Goal: Find specific page/section: Find specific page/section

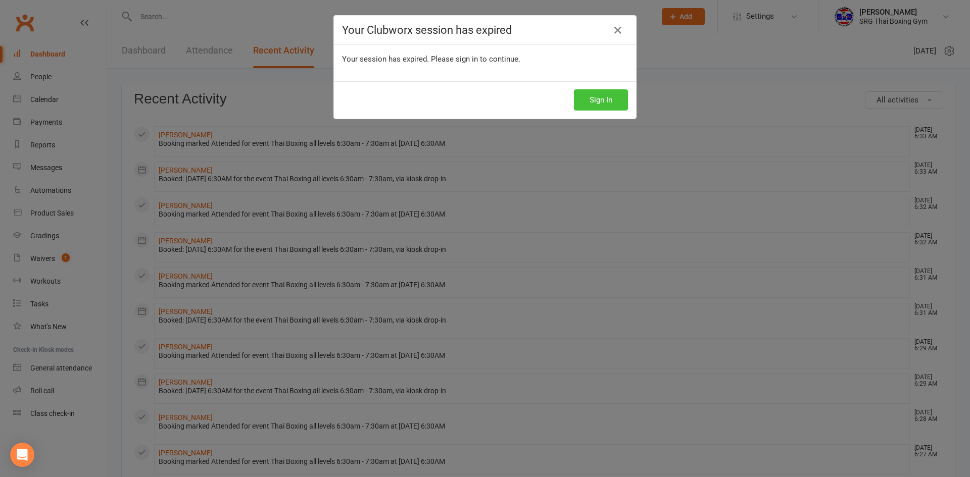
click at [600, 101] on button "Sign In" at bounding box center [601, 99] width 54 height 21
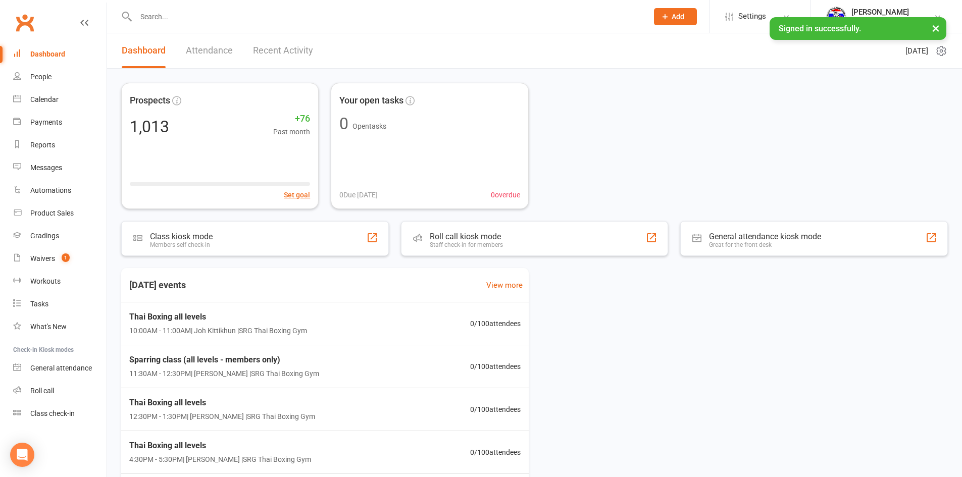
click at [203, 62] on link "Attendance" at bounding box center [209, 50] width 47 height 35
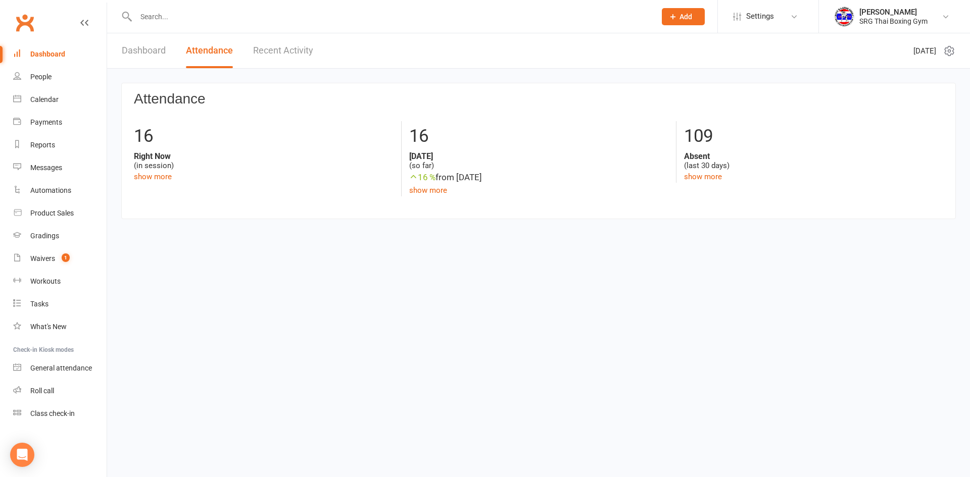
click at [306, 54] on link "Recent Activity" at bounding box center [283, 50] width 60 height 35
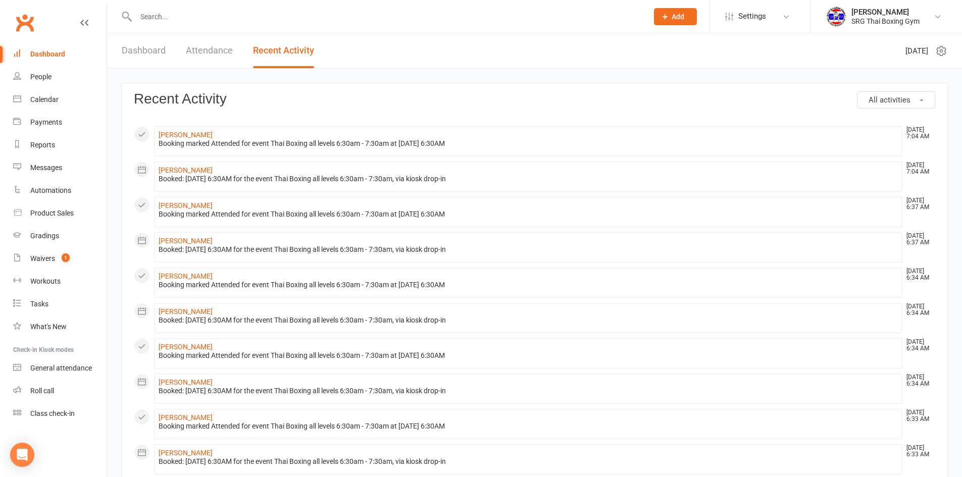
click at [134, 56] on link "Dashboard" at bounding box center [144, 50] width 44 height 35
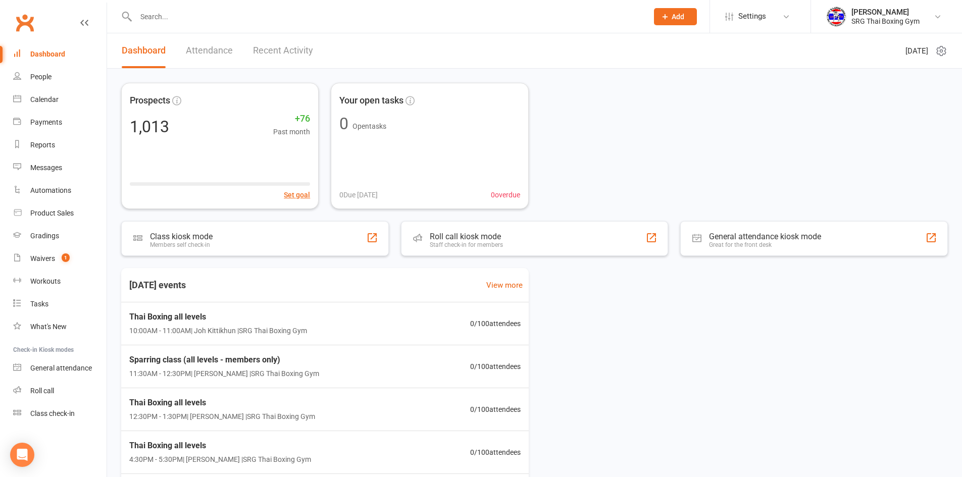
click at [216, 14] on input "text" at bounding box center [387, 17] width 508 height 14
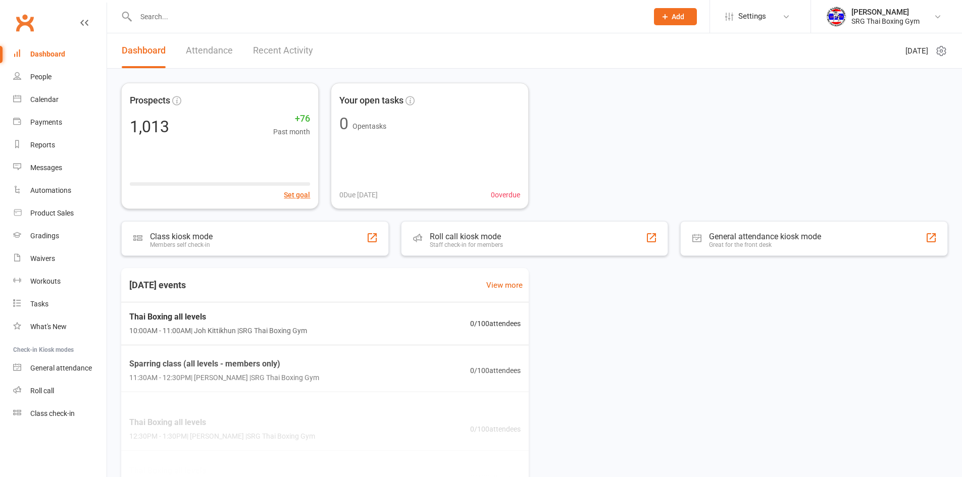
click at [270, 53] on link "Recent Activity" at bounding box center [283, 50] width 60 height 35
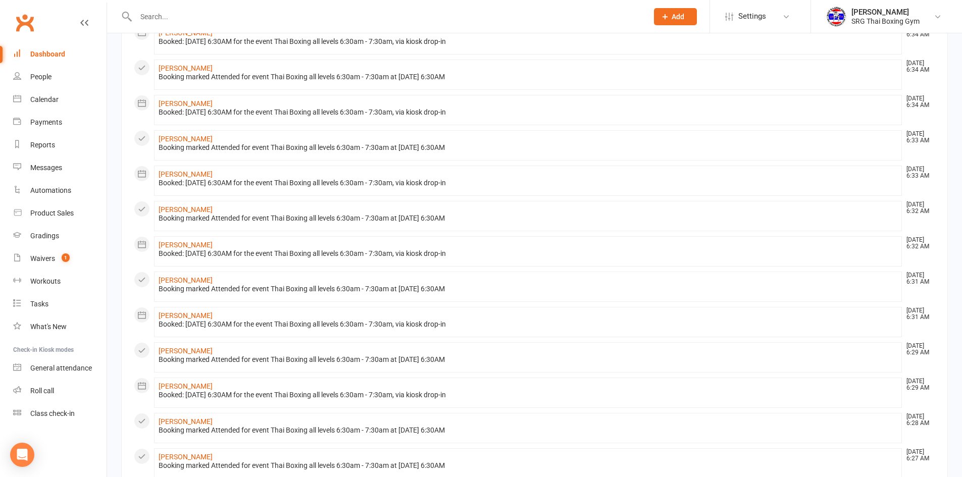
scroll to position [406, 0]
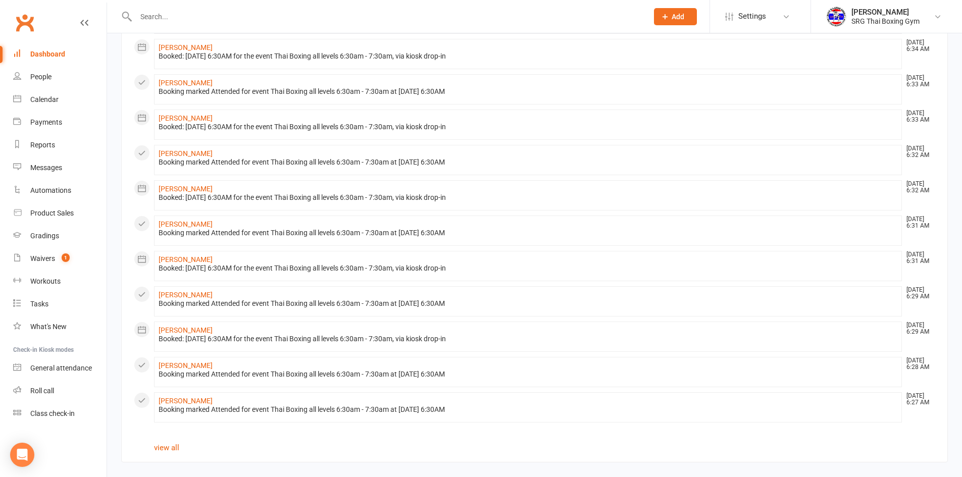
click at [170, 455] on section "All activities Recent Activity Po-Hsun Pi Aug 11, 7:38 AM Booked: 11 Aug 2025 a…" at bounding box center [534, 69] width 827 height 785
click at [171, 449] on link "view all" at bounding box center [166, 448] width 25 height 9
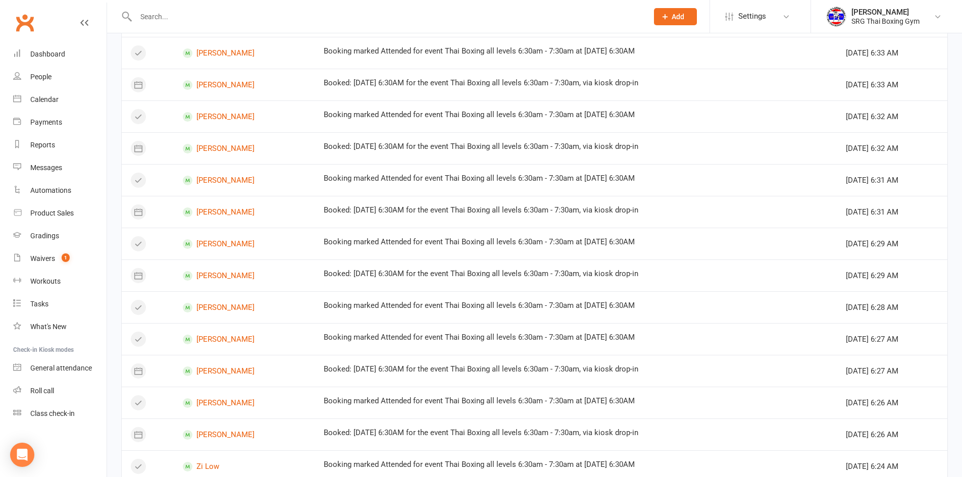
scroll to position [503, 0]
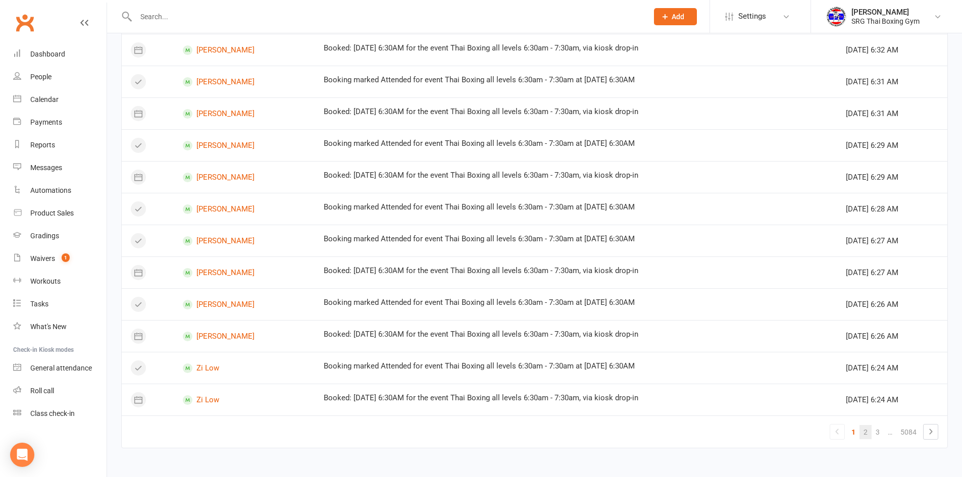
click at [869, 436] on link "2" at bounding box center [866, 432] width 12 height 14
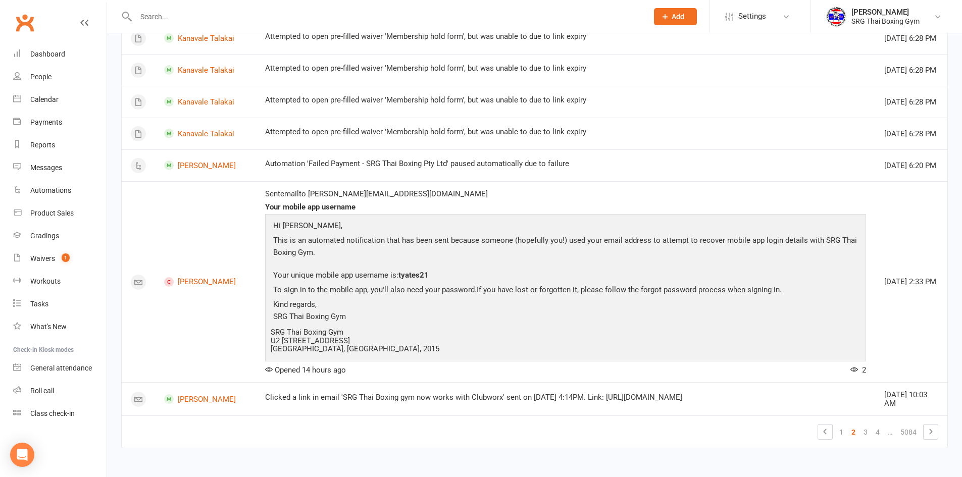
scroll to position [811, 0]
click at [860, 428] on link "3" at bounding box center [866, 432] width 12 height 14
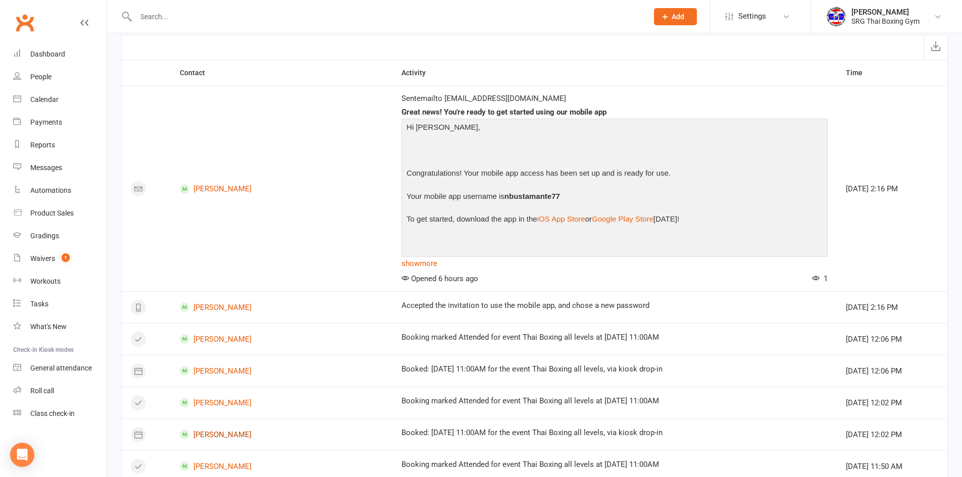
scroll to position [0, 0]
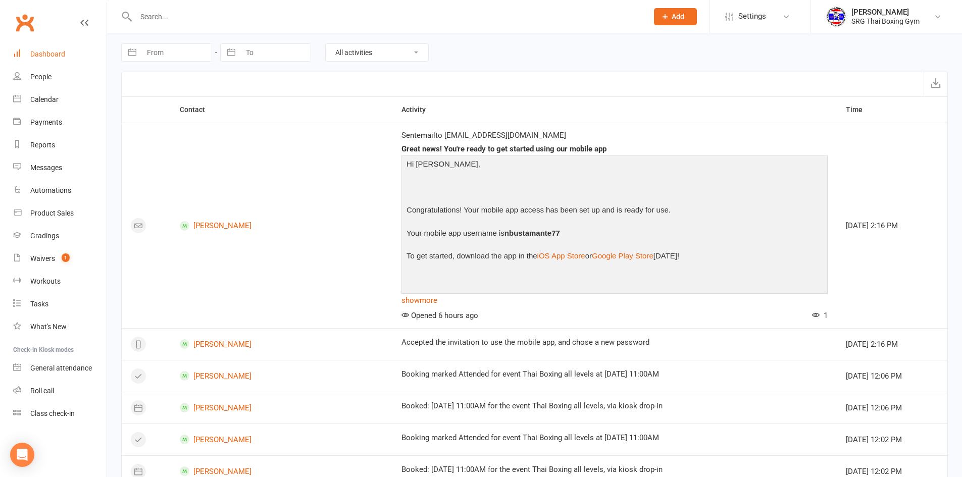
click at [68, 48] on link "Dashboard" at bounding box center [59, 54] width 93 height 23
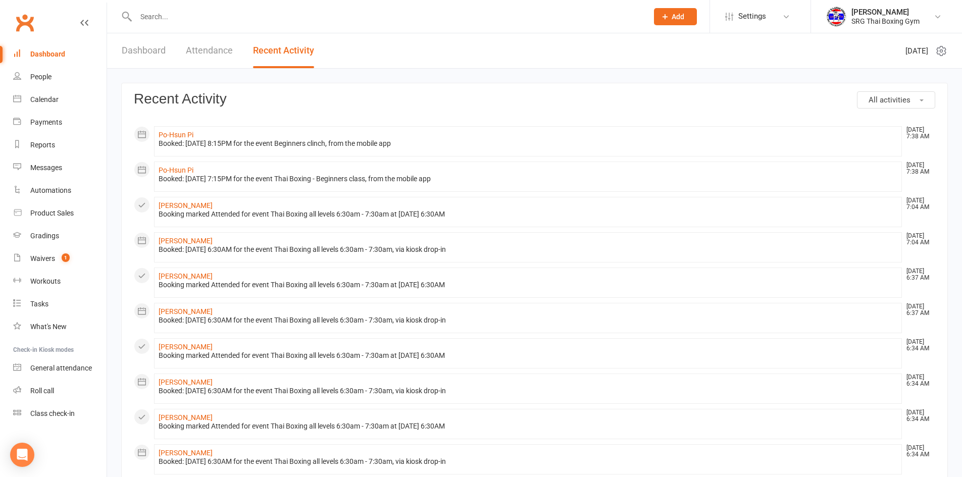
click at [244, 22] on input "text" at bounding box center [387, 17] width 508 height 14
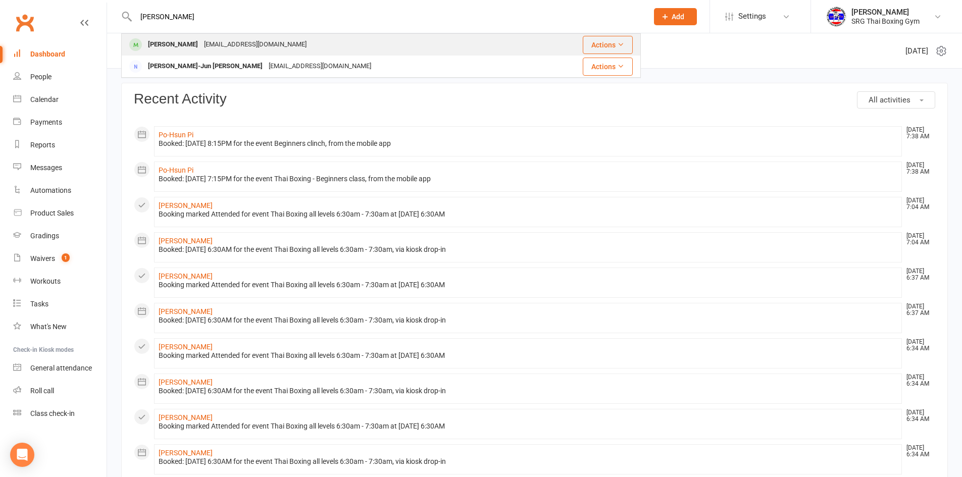
type input "hyun"
click at [242, 39] on div "design.woody650@gmail.com" at bounding box center [255, 44] width 109 height 15
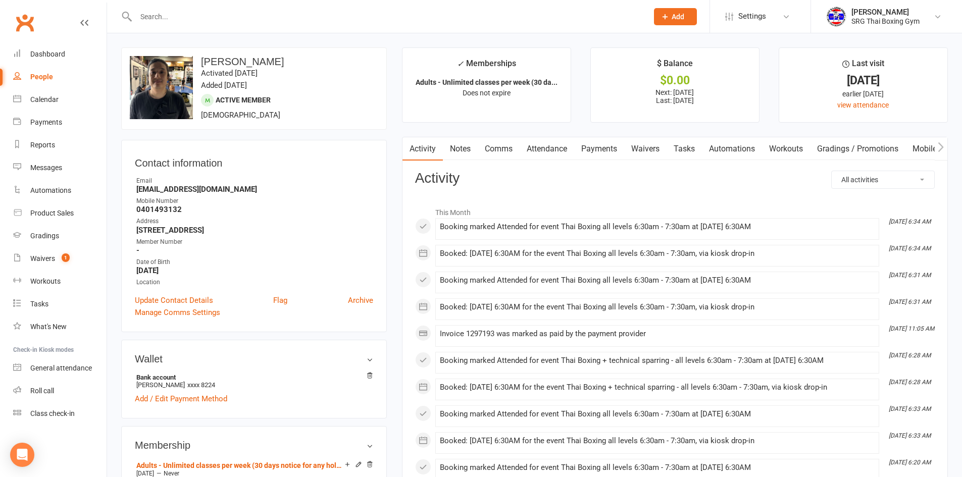
click at [592, 155] on link "Payments" at bounding box center [599, 148] width 50 height 23
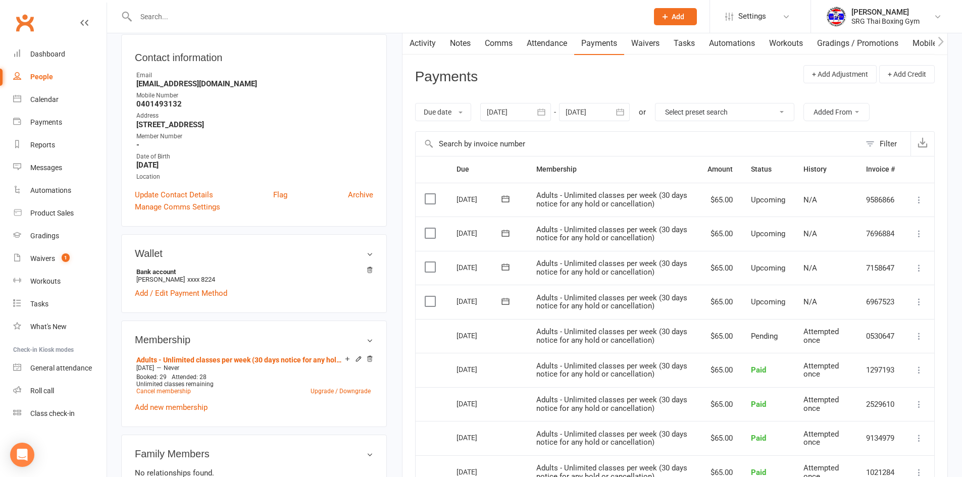
scroll to position [51, 0]
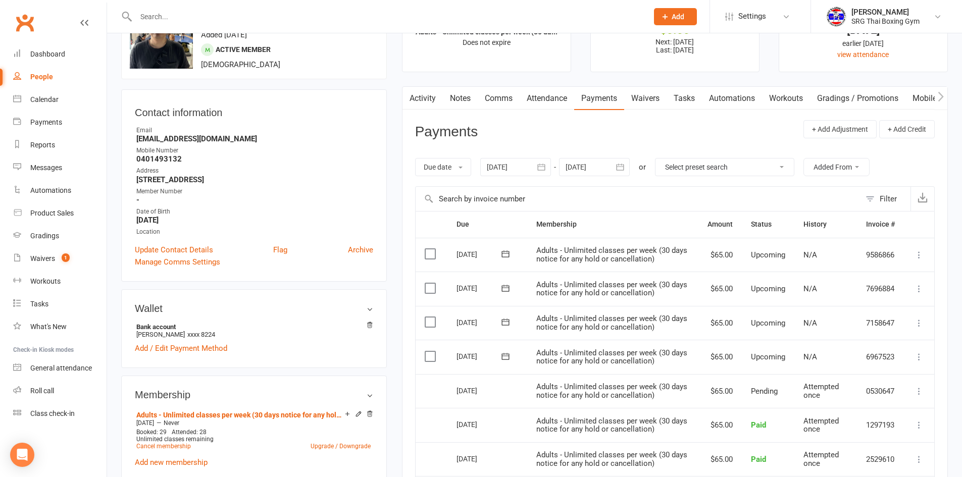
click at [560, 100] on link "Attendance" at bounding box center [547, 98] width 55 height 23
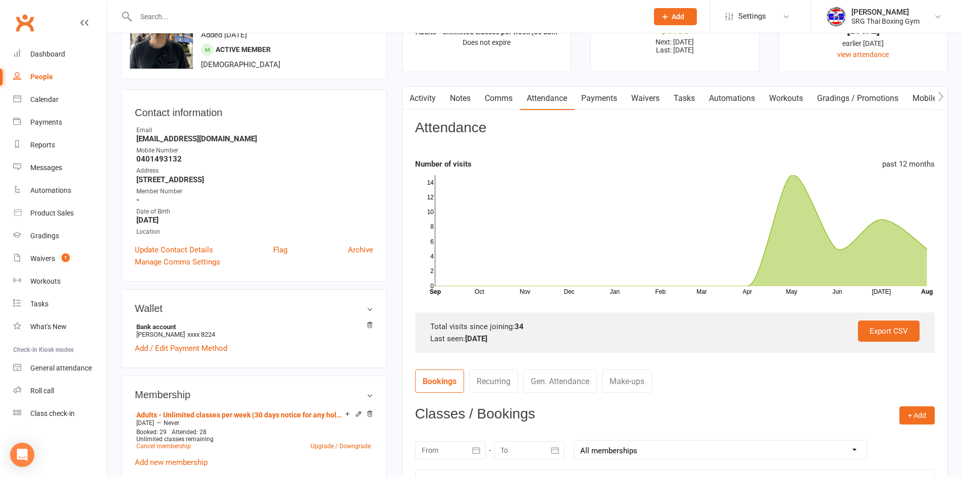
click at [636, 89] on link "Waivers" at bounding box center [645, 98] width 42 height 23
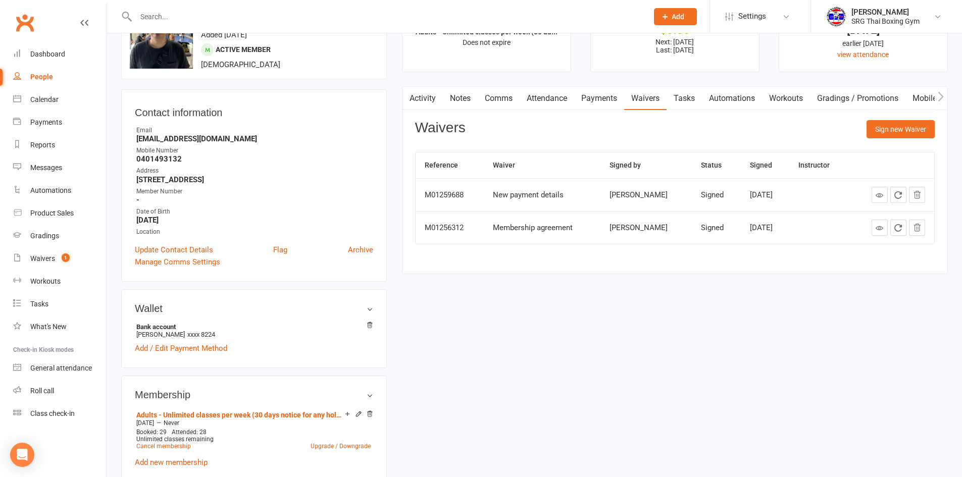
click at [750, 230] on div "Apr 29, 2025" at bounding box center [765, 228] width 31 height 9
click at [434, 107] on link "Activity" at bounding box center [423, 98] width 40 height 23
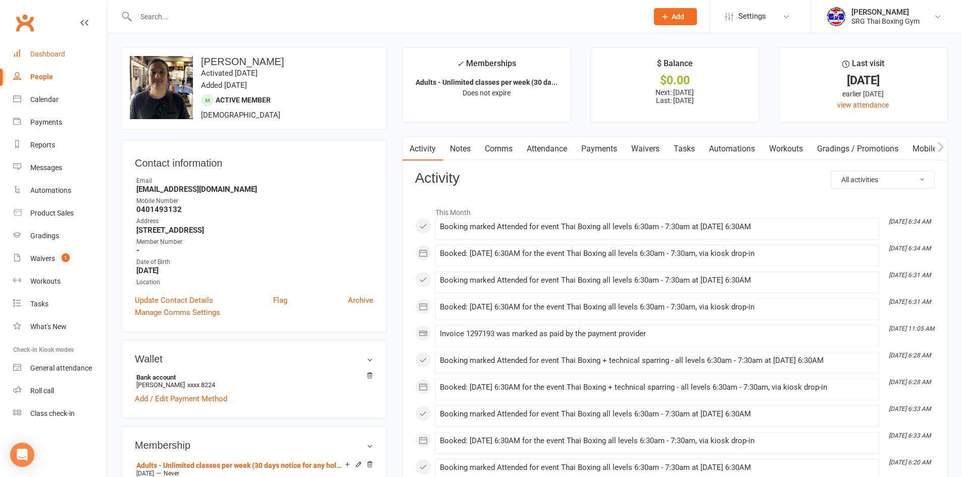
click at [65, 45] on link "Dashboard" at bounding box center [59, 54] width 93 height 23
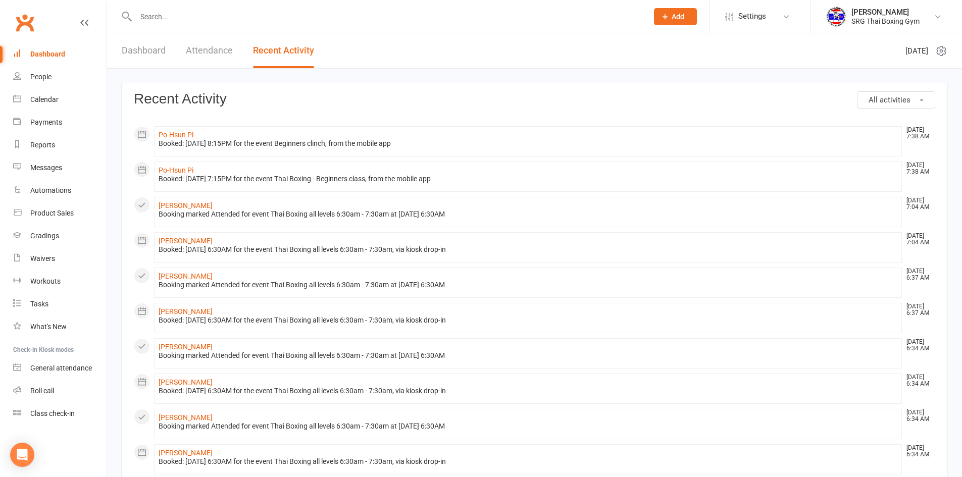
click at [51, 44] on link "Dashboard" at bounding box center [59, 54] width 93 height 23
